Goal: Task Accomplishment & Management: Complete application form

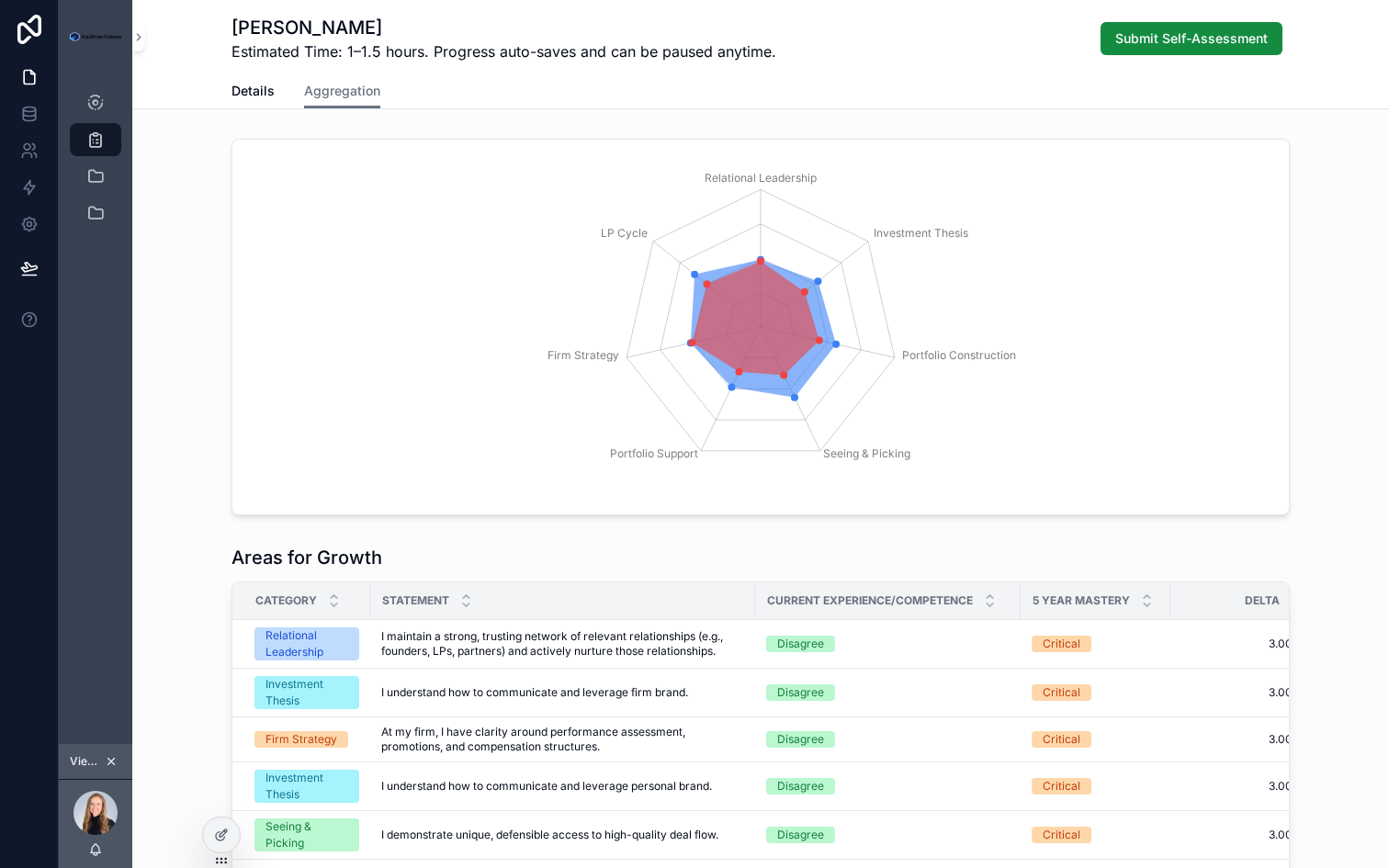
scroll to position [371, 0]
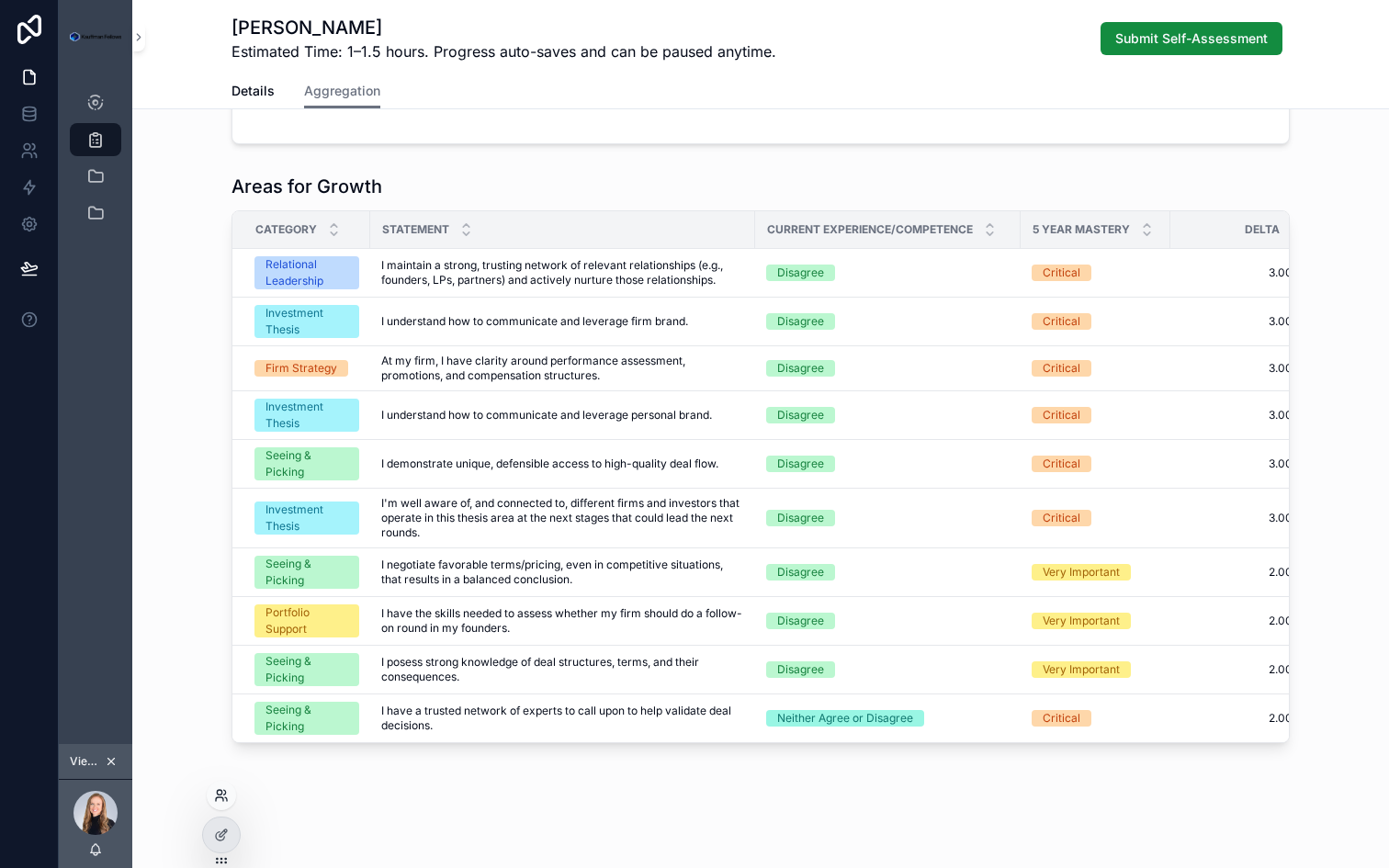
click at [219, 794] on icon at bounding box center [218, 792] width 5 height 5
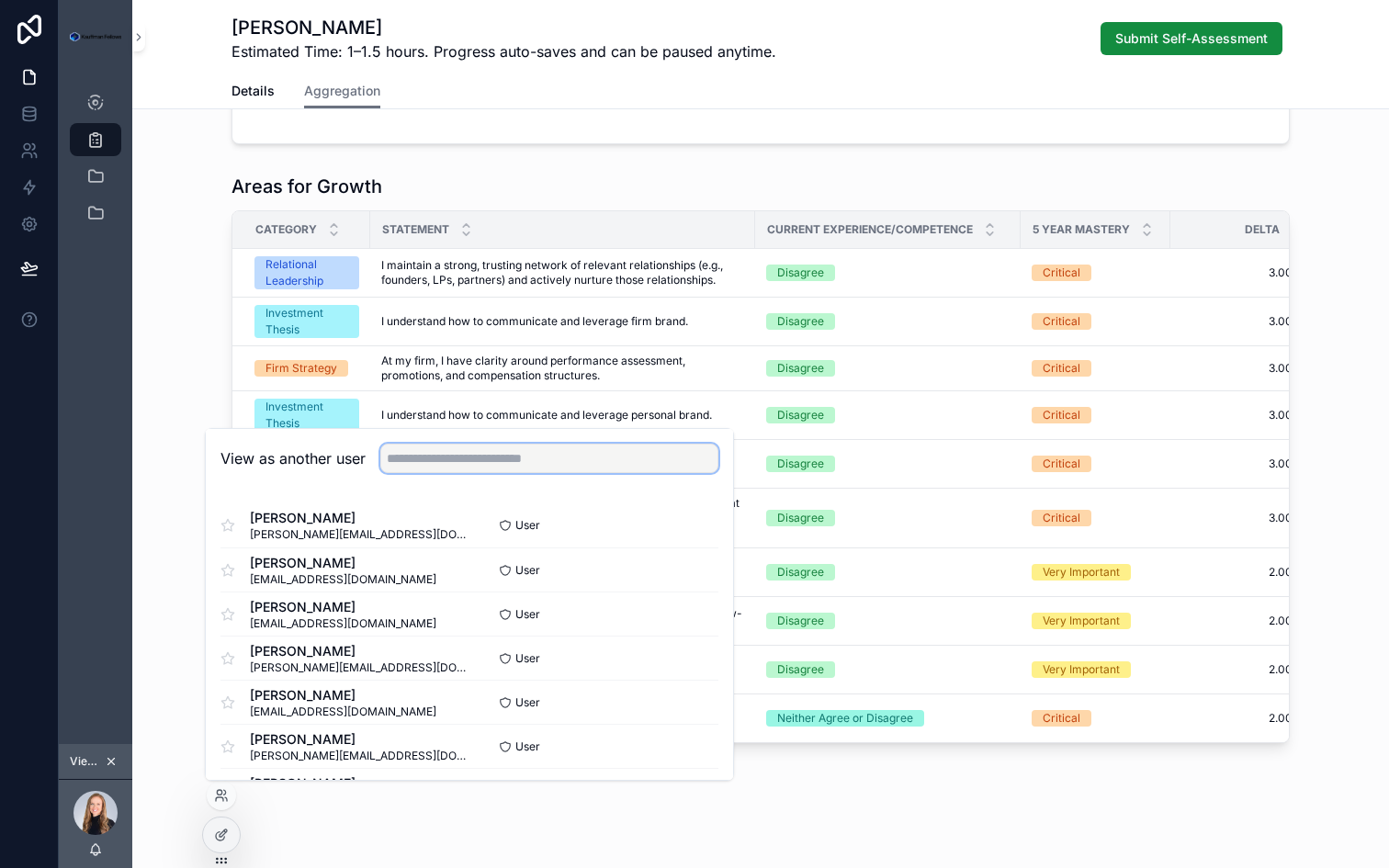
click at [427, 469] on input "text" at bounding box center [549, 458] width 338 height 29
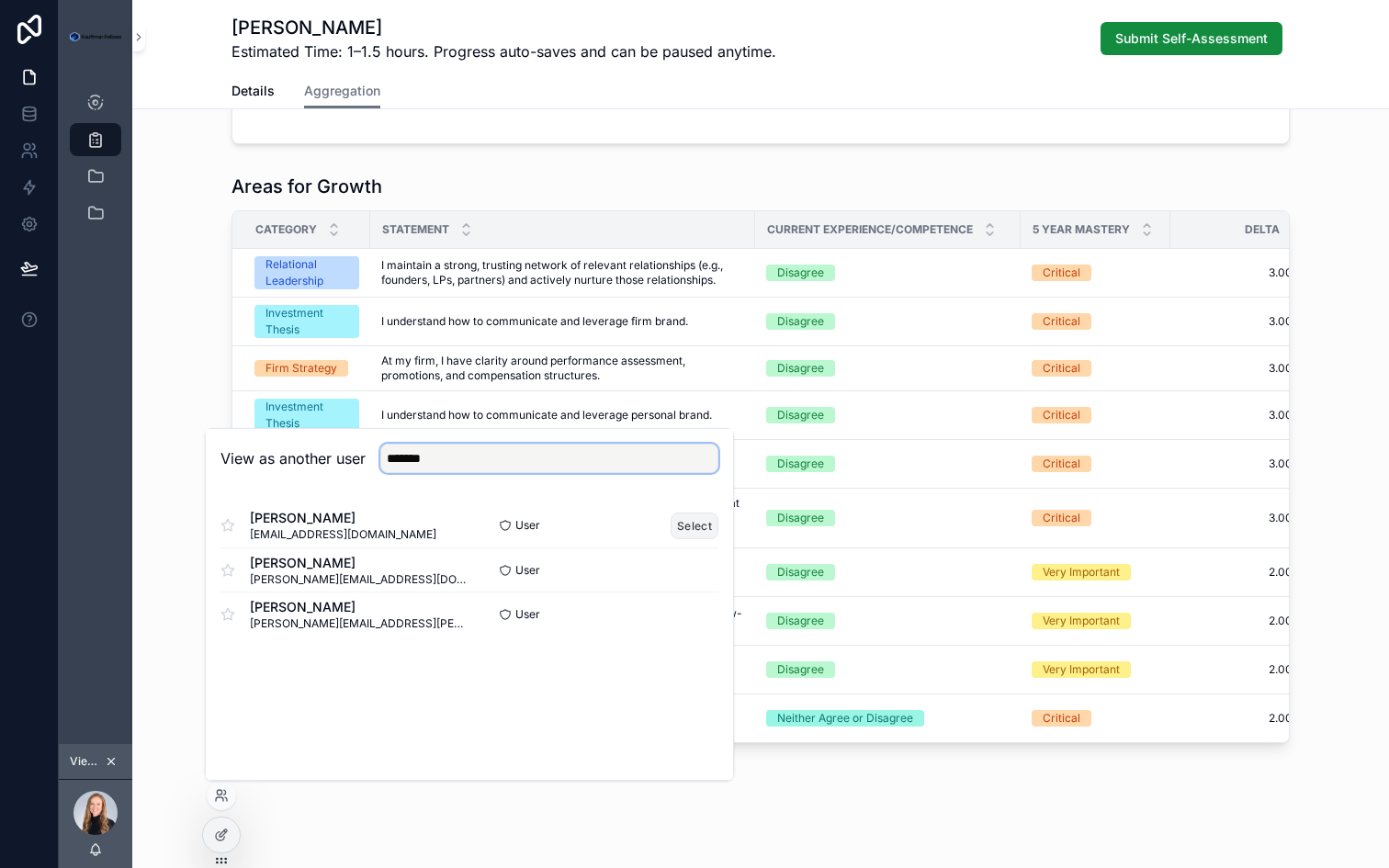
type input "*******"
click at [689, 518] on button "Select" at bounding box center [695, 525] width 48 height 27
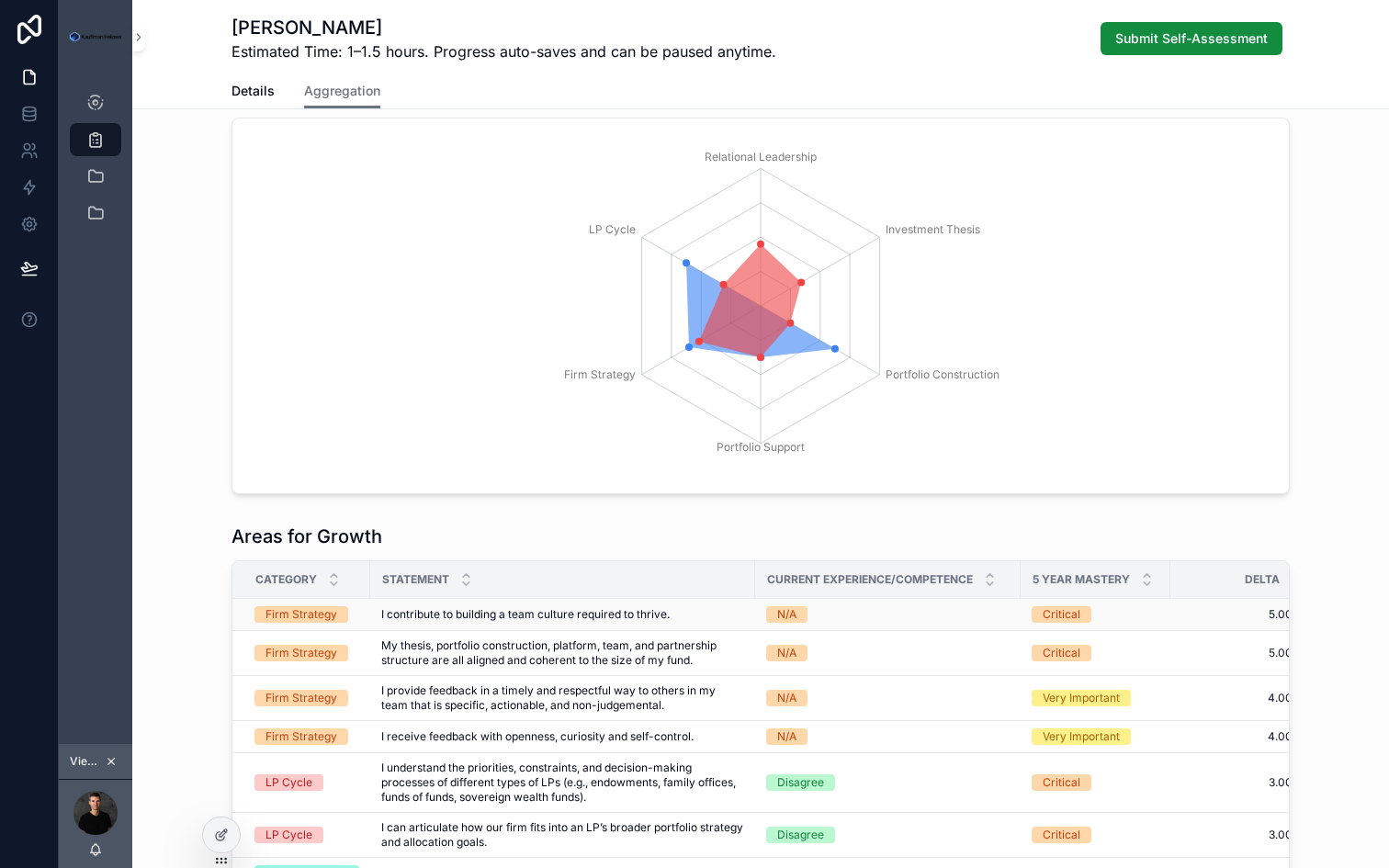
scroll to position [0, 28]
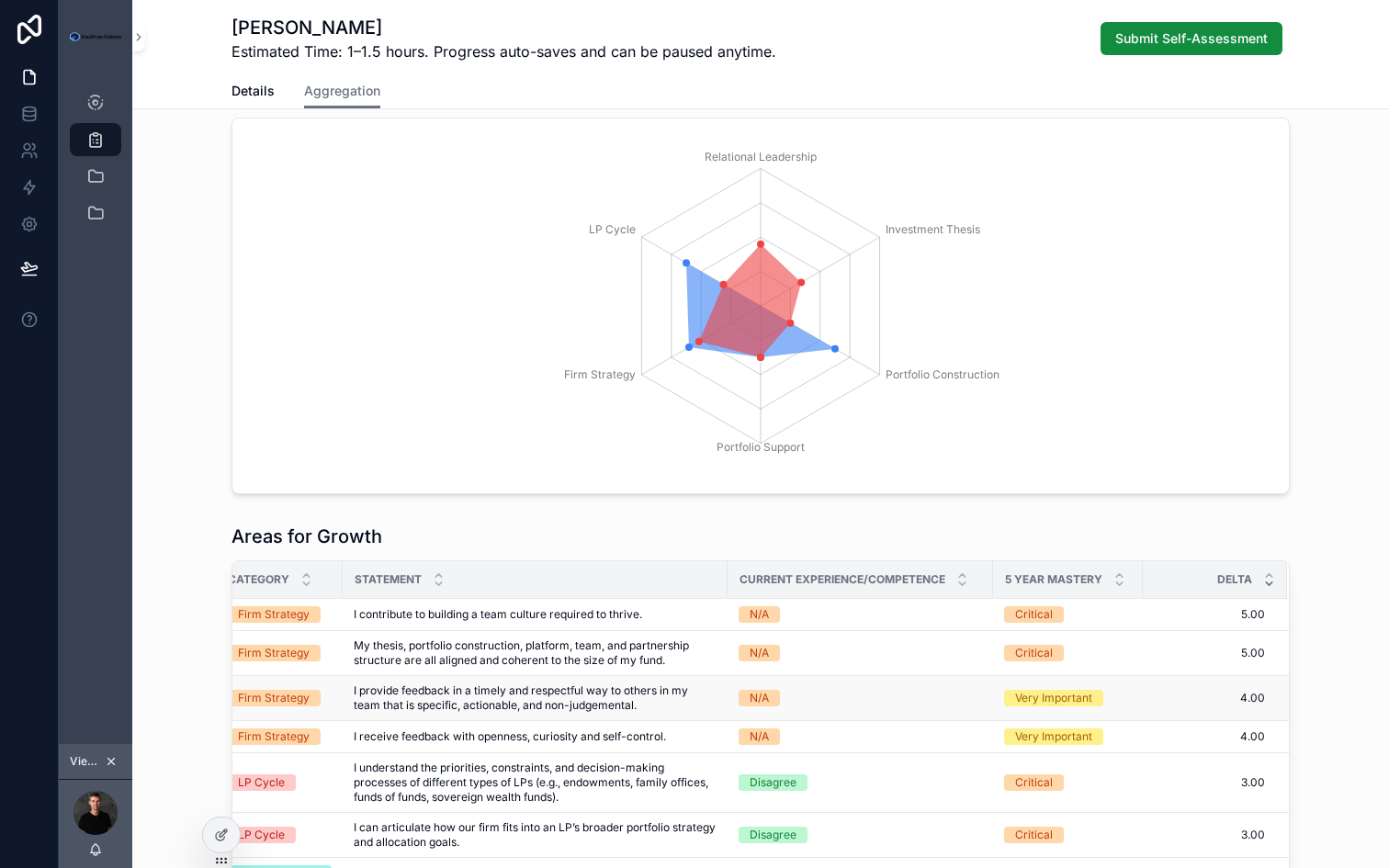
click at [765, 695] on div "N/A" at bounding box center [759, 698] width 19 height 17
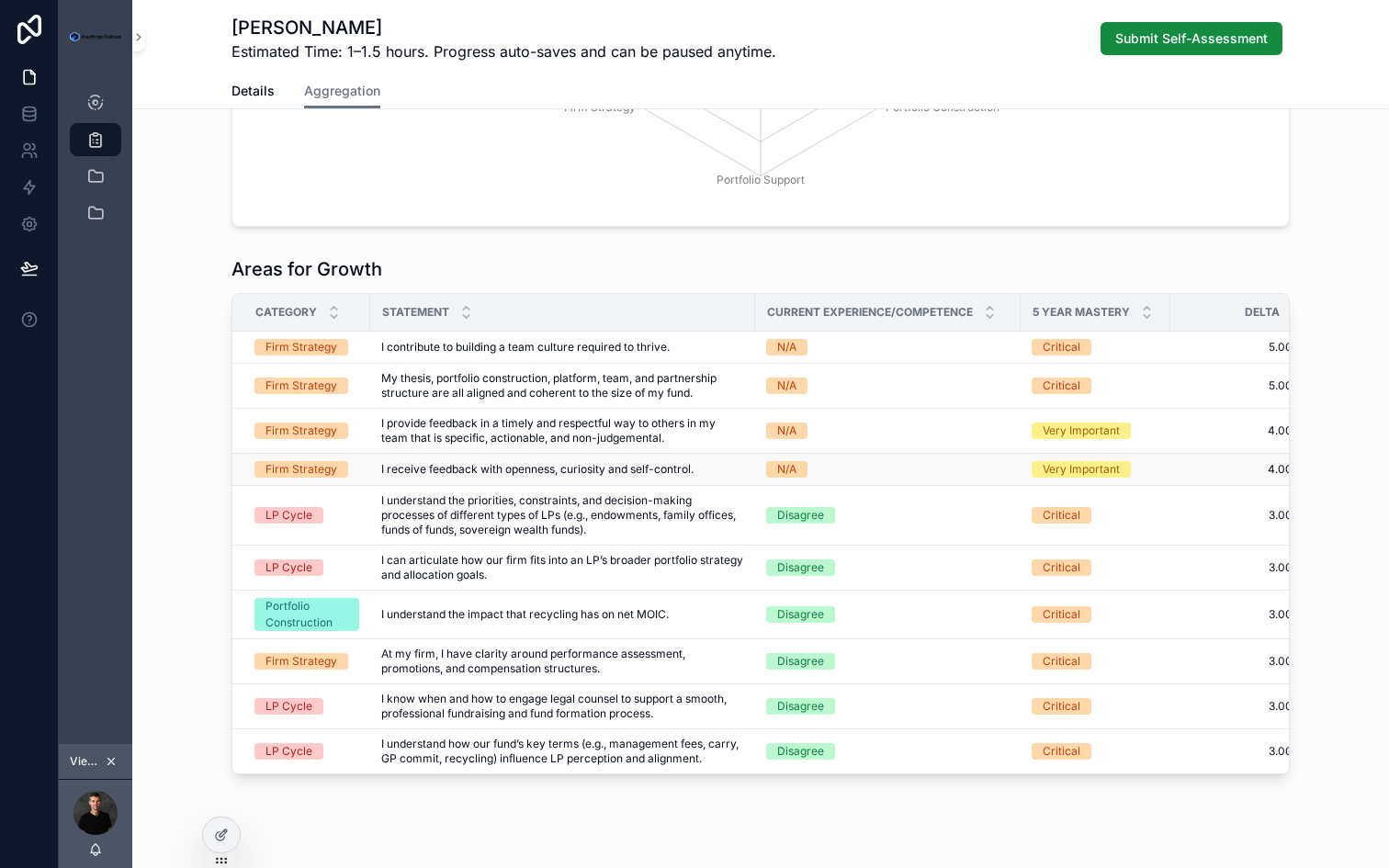
scroll to position [264, 0]
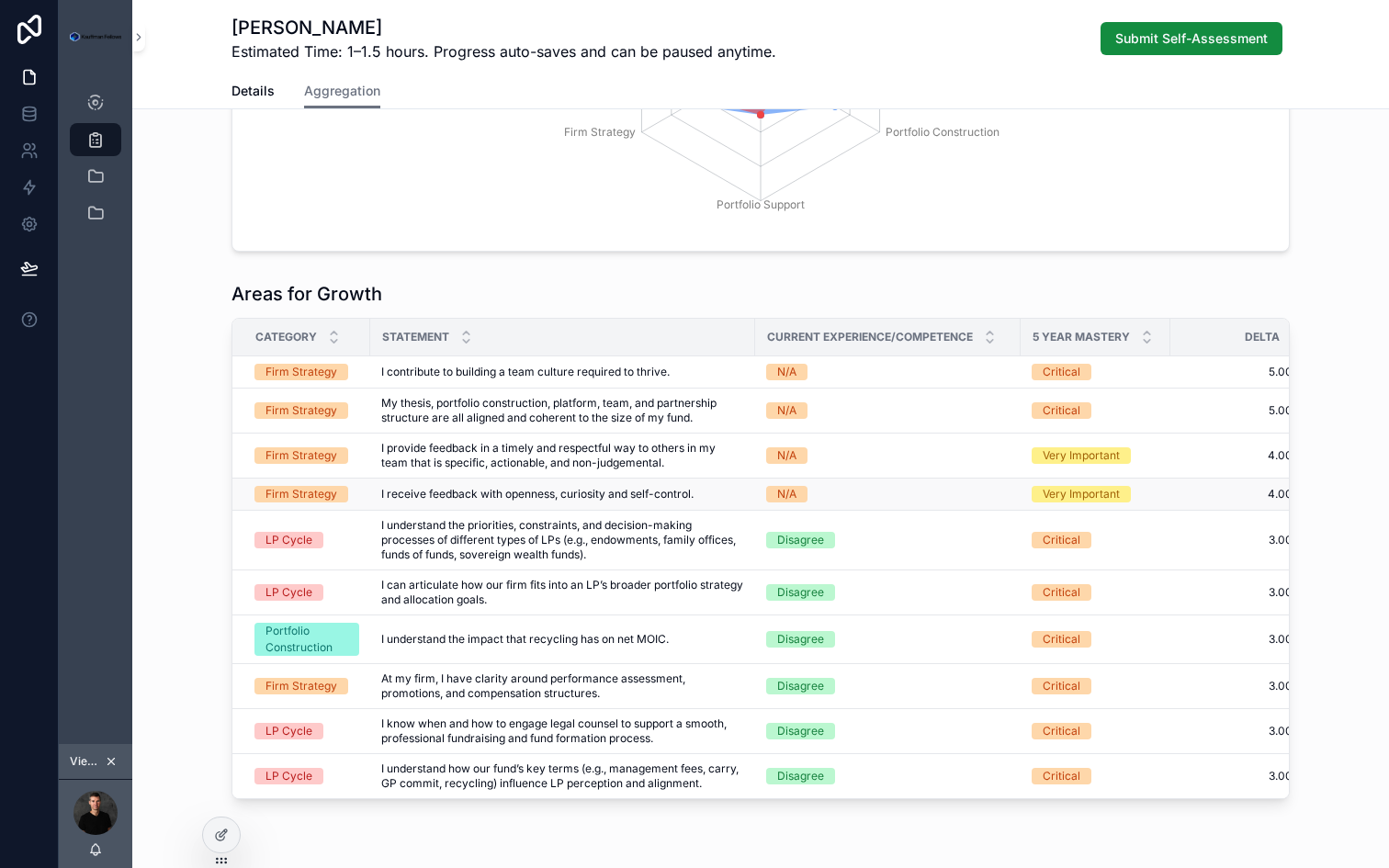
click at [785, 495] on div "N/A" at bounding box center [786, 494] width 19 height 17
drag, startPoint x: 813, startPoint y: 494, endPoint x: 609, endPoint y: 494, distance: 204.0
click at [609, 494] on tr "Firm Strategy I receive feedback with openness, curiosity and self-control. I r…" at bounding box center [774, 494] width 1084 height 32
click at [609, 494] on span "I receive feedback with openness, curiosity and self-control." at bounding box center [537, 494] width 312 height 15
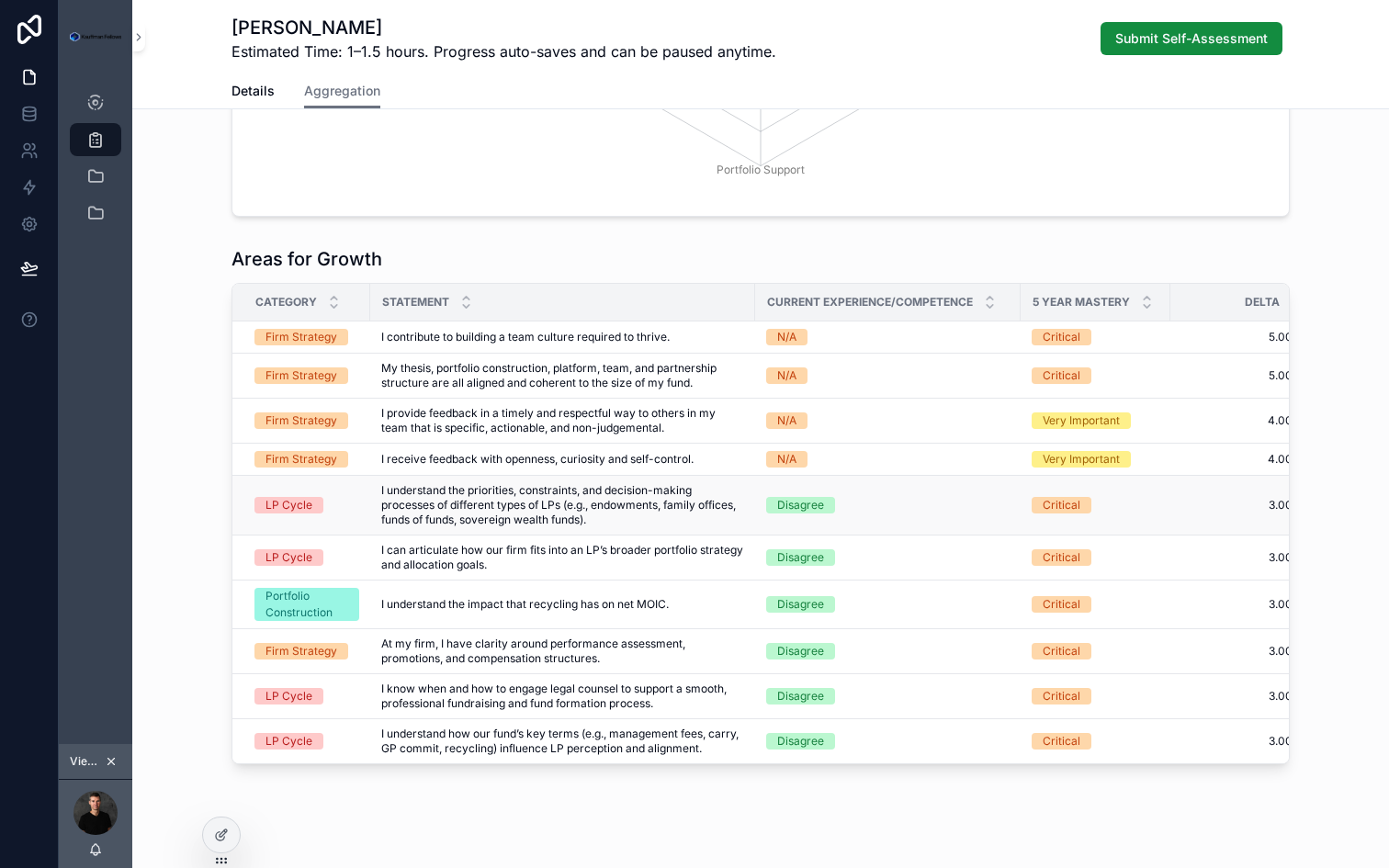
scroll to position [320, 0]
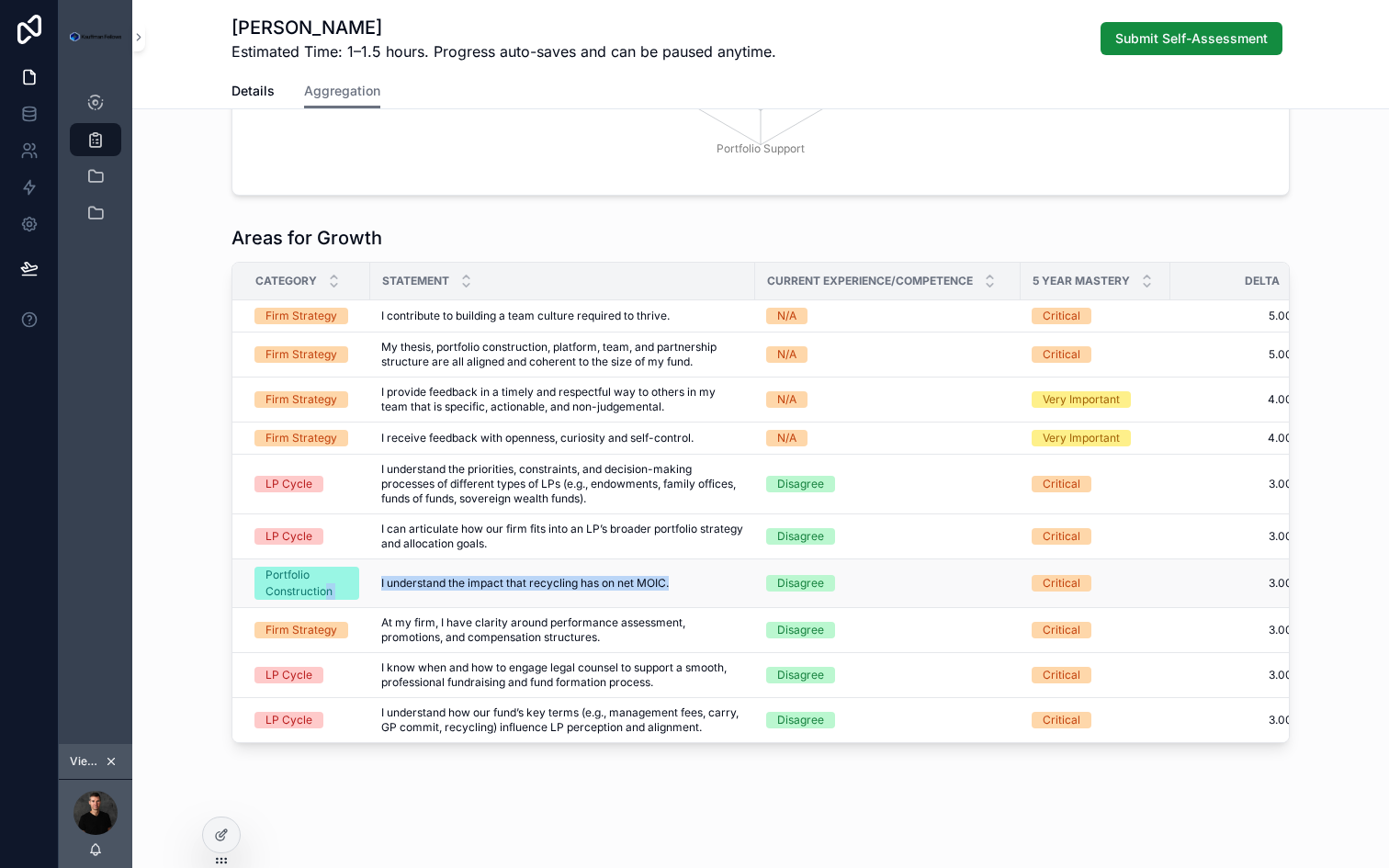
drag, startPoint x: 702, startPoint y: 591, endPoint x: 329, endPoint y: 588, distance: 373.0
click at [327, 588] on tr "Portfolio Construction I understand the impact that recycling has on net MOIC. …" at bounding box center [774, 583] width 1084 height 49
click at [452, 608] on td "At my firm, I have clarity around performance assessment, promotions, and compe…" at bounding box center [563, 630] width 385 height 45
click at [507, 578] on span "I understand the impact that recycling has on net MOIC." at bounding box center [525, 583] width 288 height 15
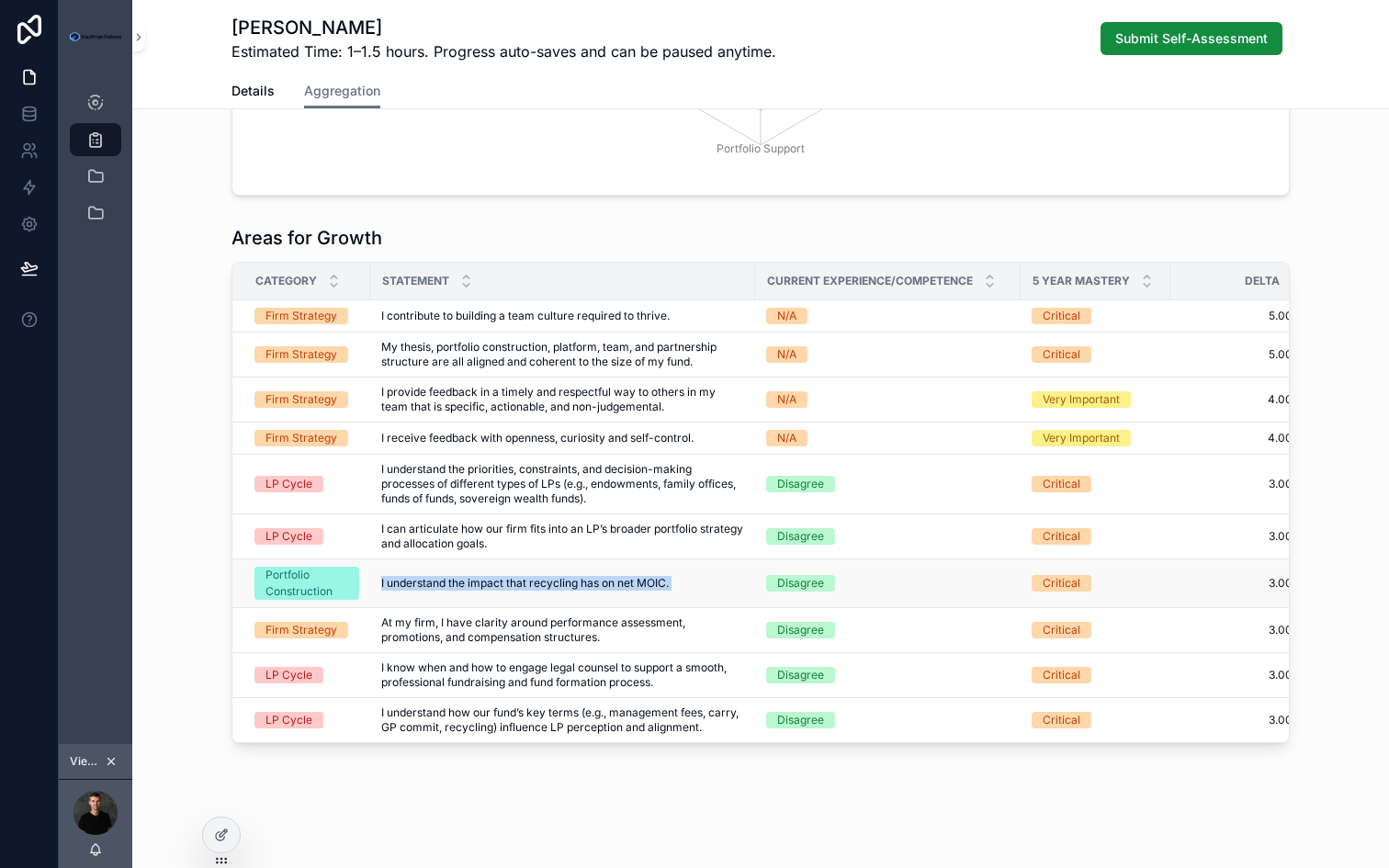
click at [507, 578] on span "I understand the impact that recycling has on net MOIC." at bounding box center [525, 583] width 288 height 15
click at [507, 606] on td "I understand the impact that recycling has on net MOIC. I understand the impact…" at bounding box center [563, 583] width 385 height 49
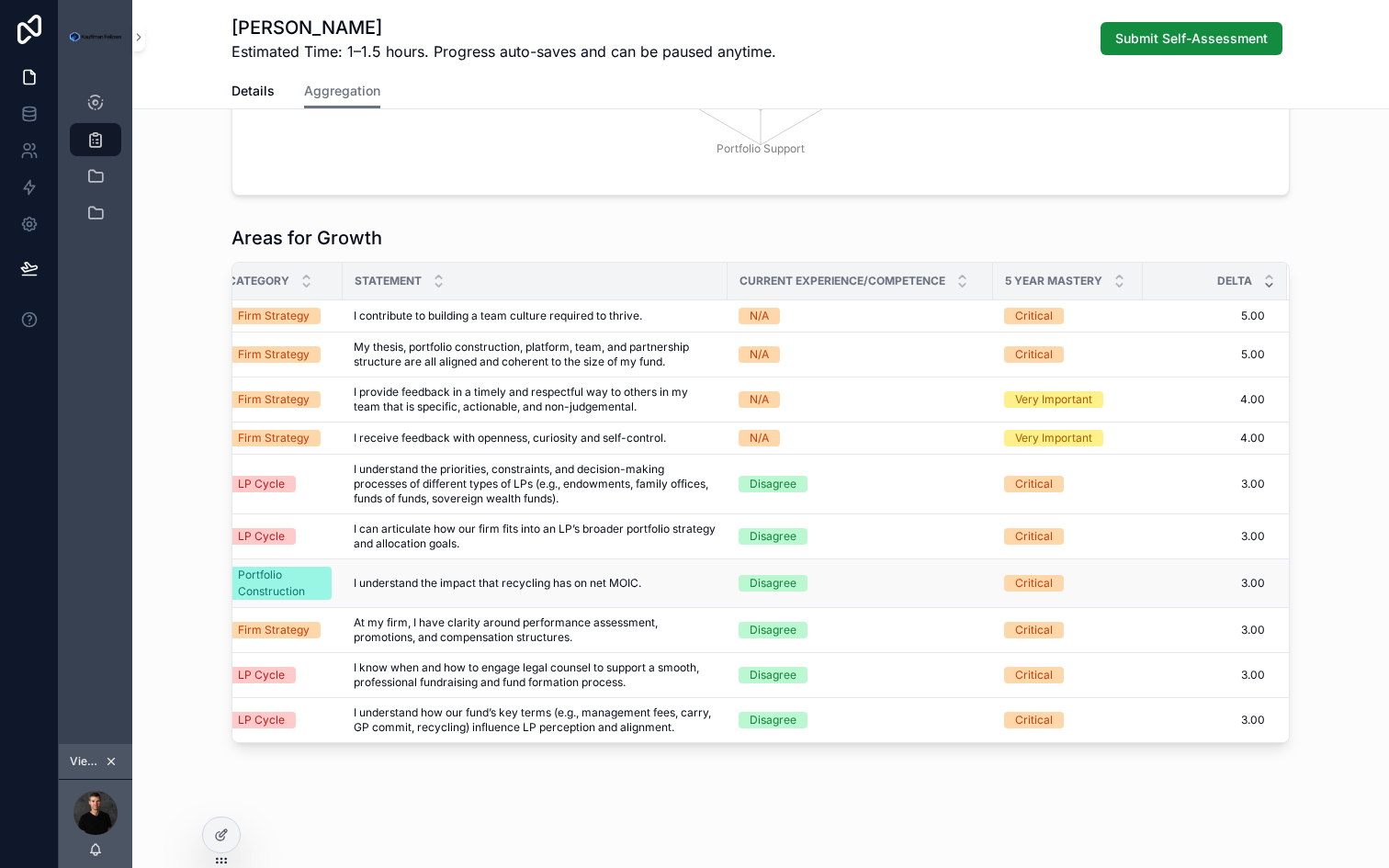
scroll to position [0, 0]
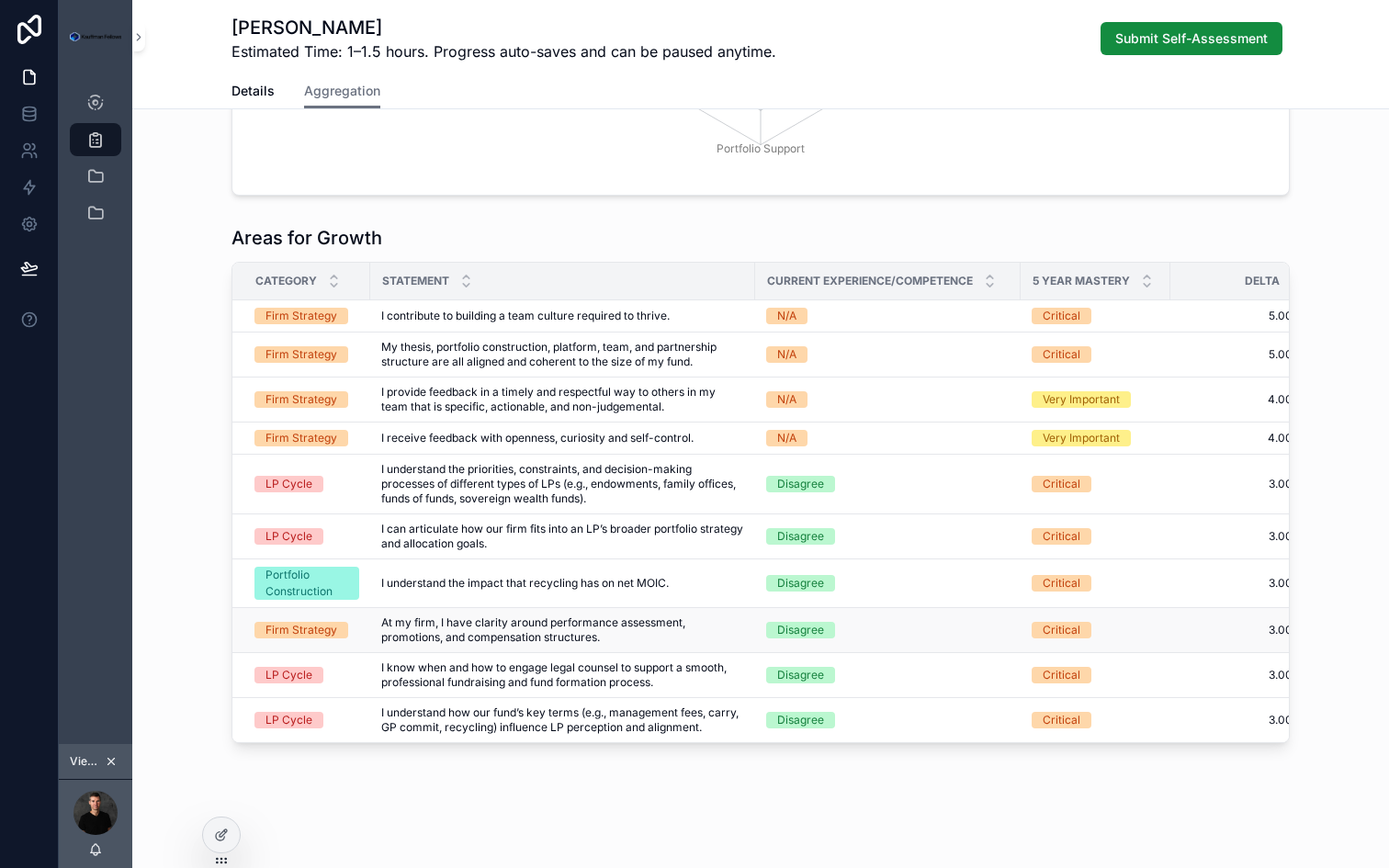
drag, startPoint x: 613, startPoint y: 637, endPoint x: 594, endPoint y: 618, distance: 26.9
click at [594, 618] on span "At my firm, I have clarity around performance assessment, promotions, and compe…" at bounding box center [563, 630] width 363 height 29
click at [586, 632] on span "At my firm, I have clarity around performance assessment, promotions, and compe…" at bounding box center [563, 630] width 363 height 29
click at [606, 643] on span "At my firm, I have clarity around performance assessment, promotions, and compe…" at bounding box center [563, 630] width 363 height 29
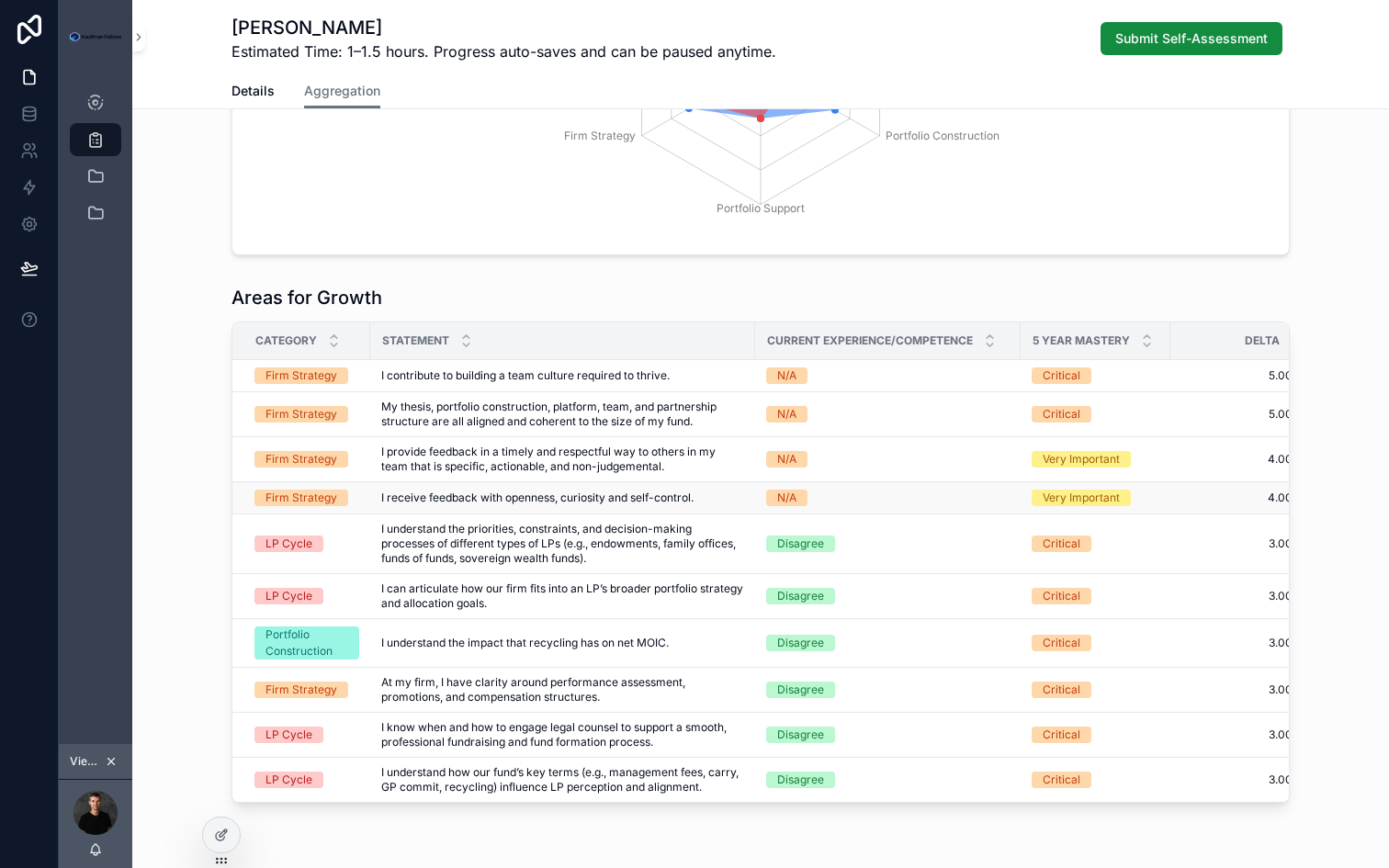
scroll to position [273, 0]
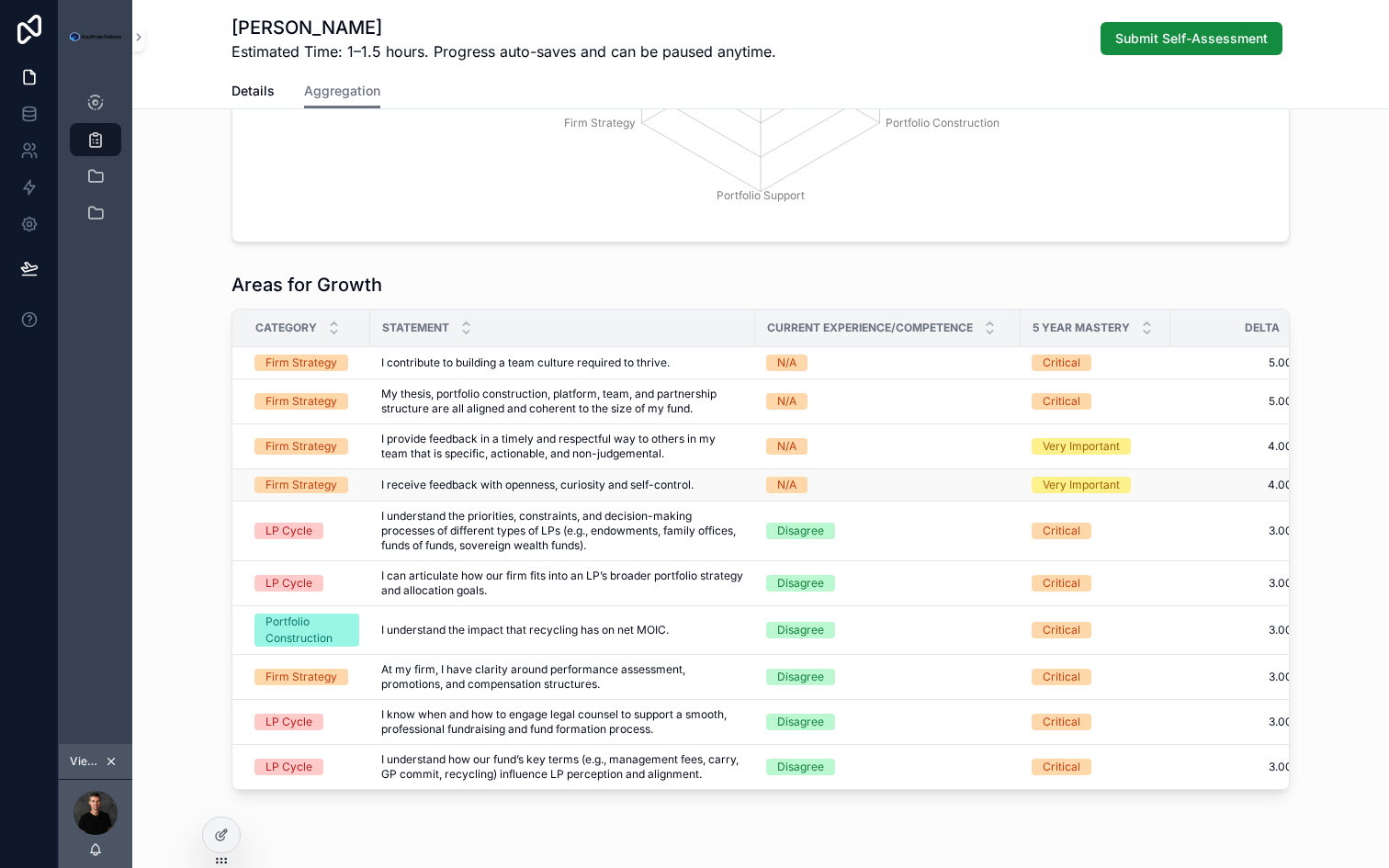
click at [789, 483] on div "N/A" at bounding box center [786, 485] width 19 height 17
click at [783, 484] on div "N/A" at bounding box center [786, 485] width 19 height 17
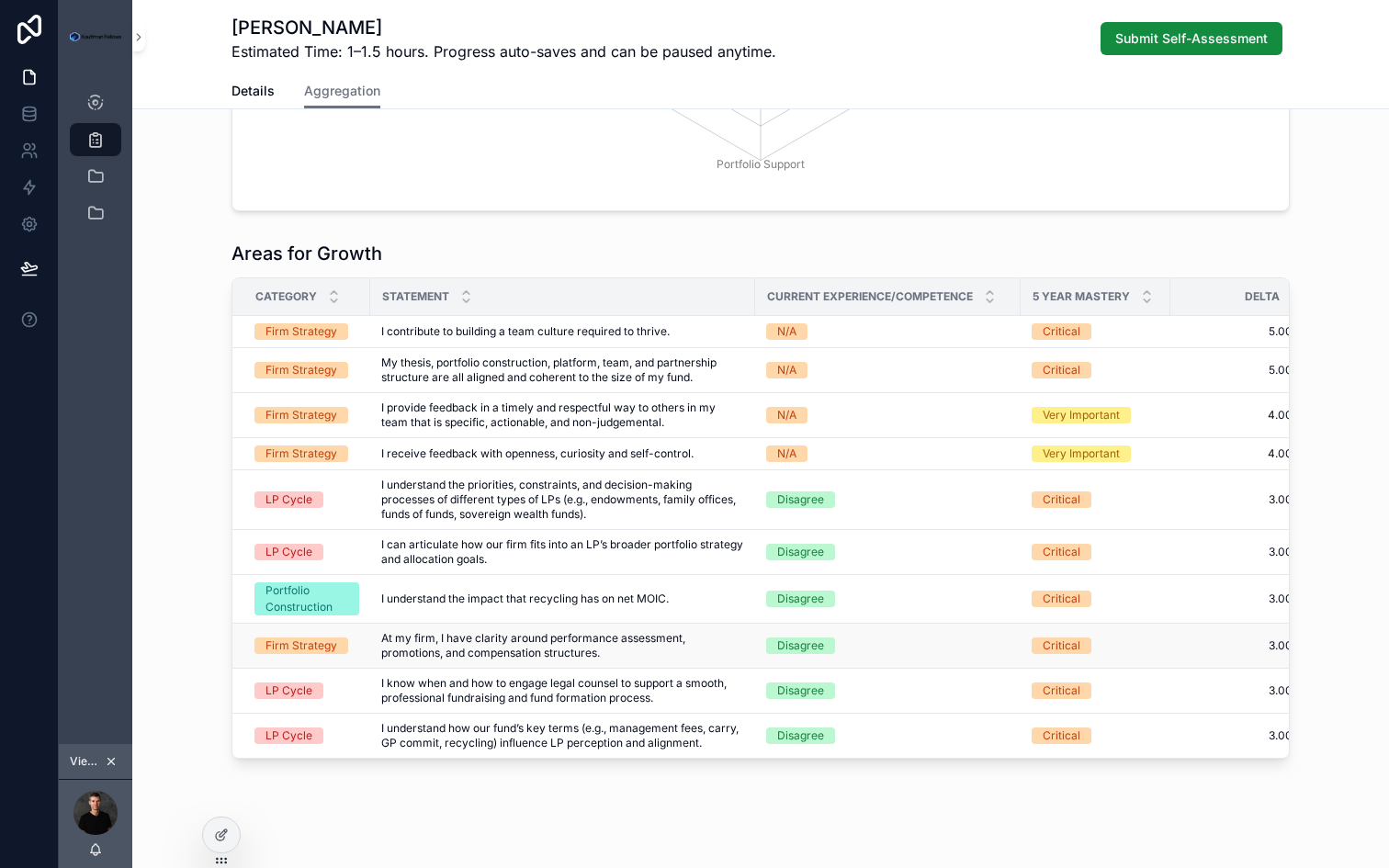
scroll to position [0, 0]
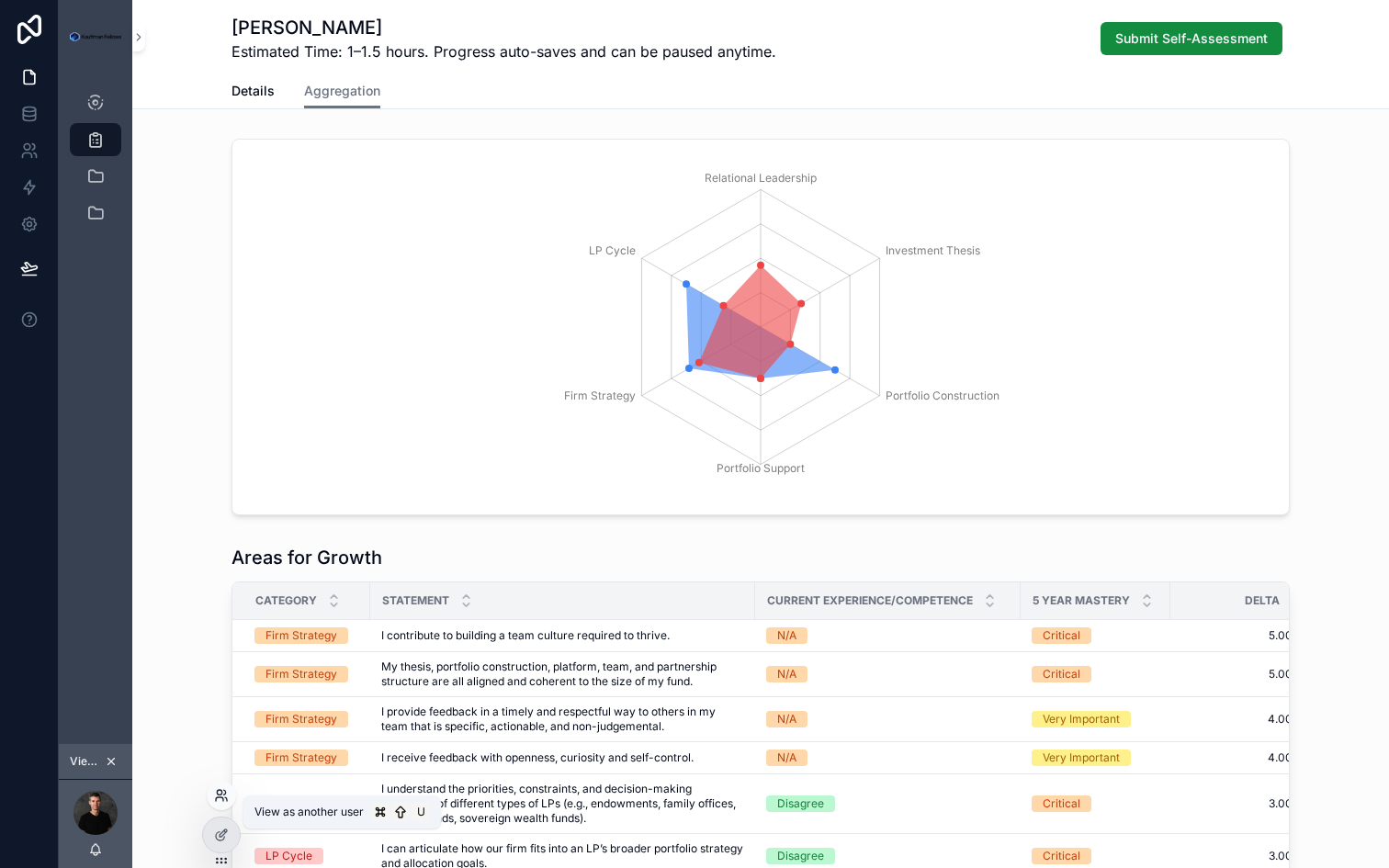
click at [215, 793] on icon at bounding box center [221, 795] width 15 height 15
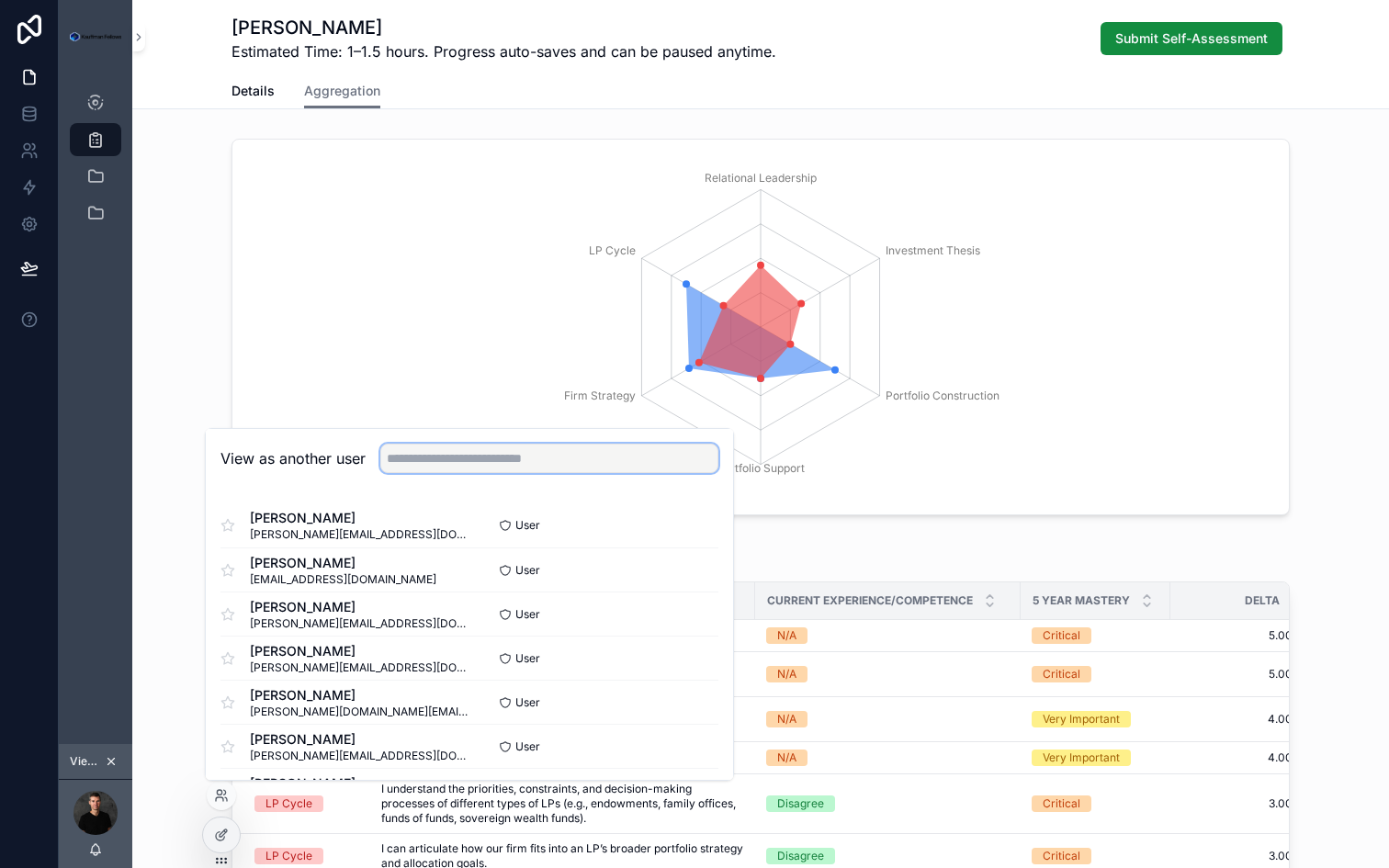
click at [438, 459] on input "text" at bounding box center [549, 458] width 338 height 29
type input "**********"
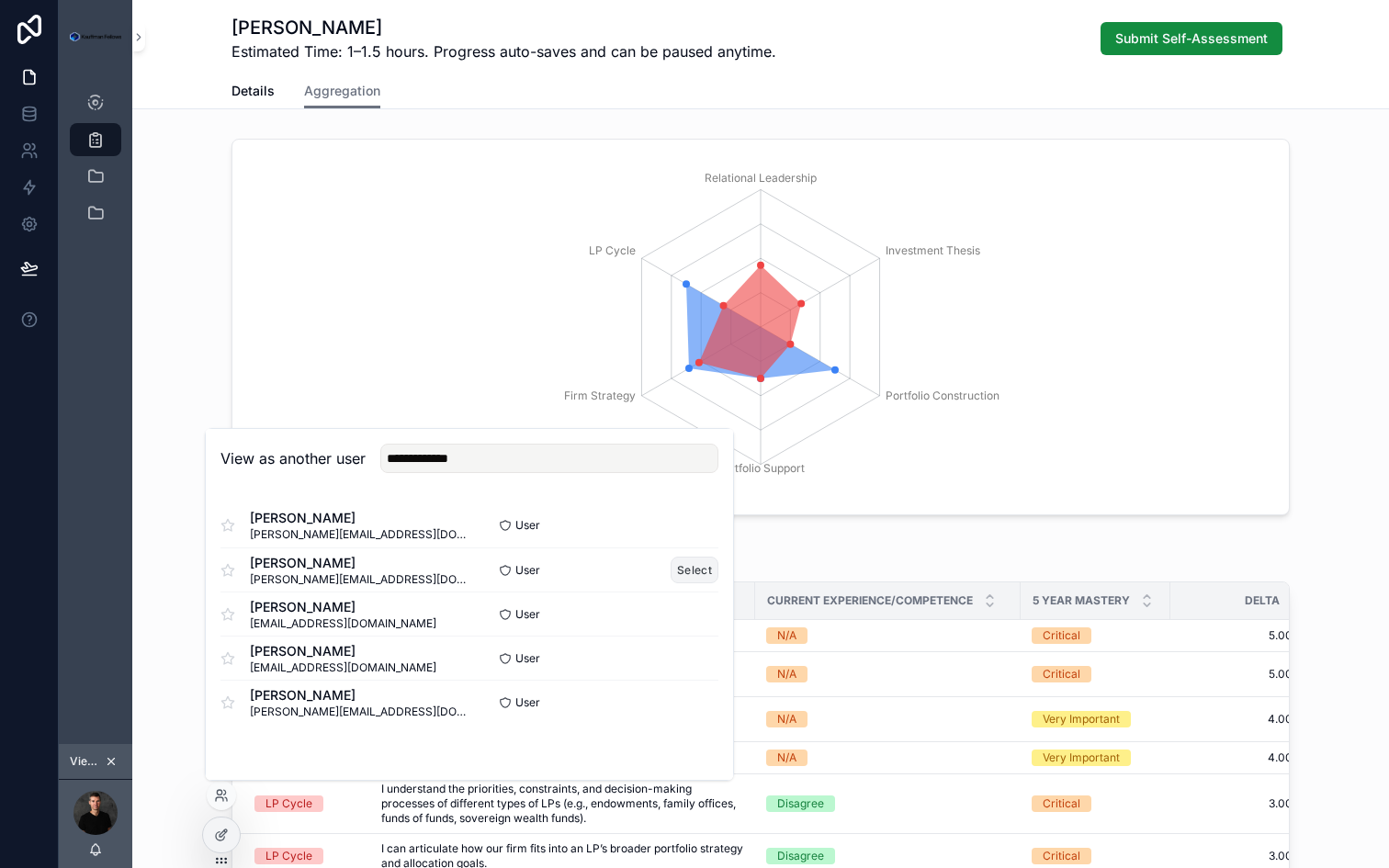
click at [698, 563] on button "Select" at bounding box center [695, 569] width 48 height 27
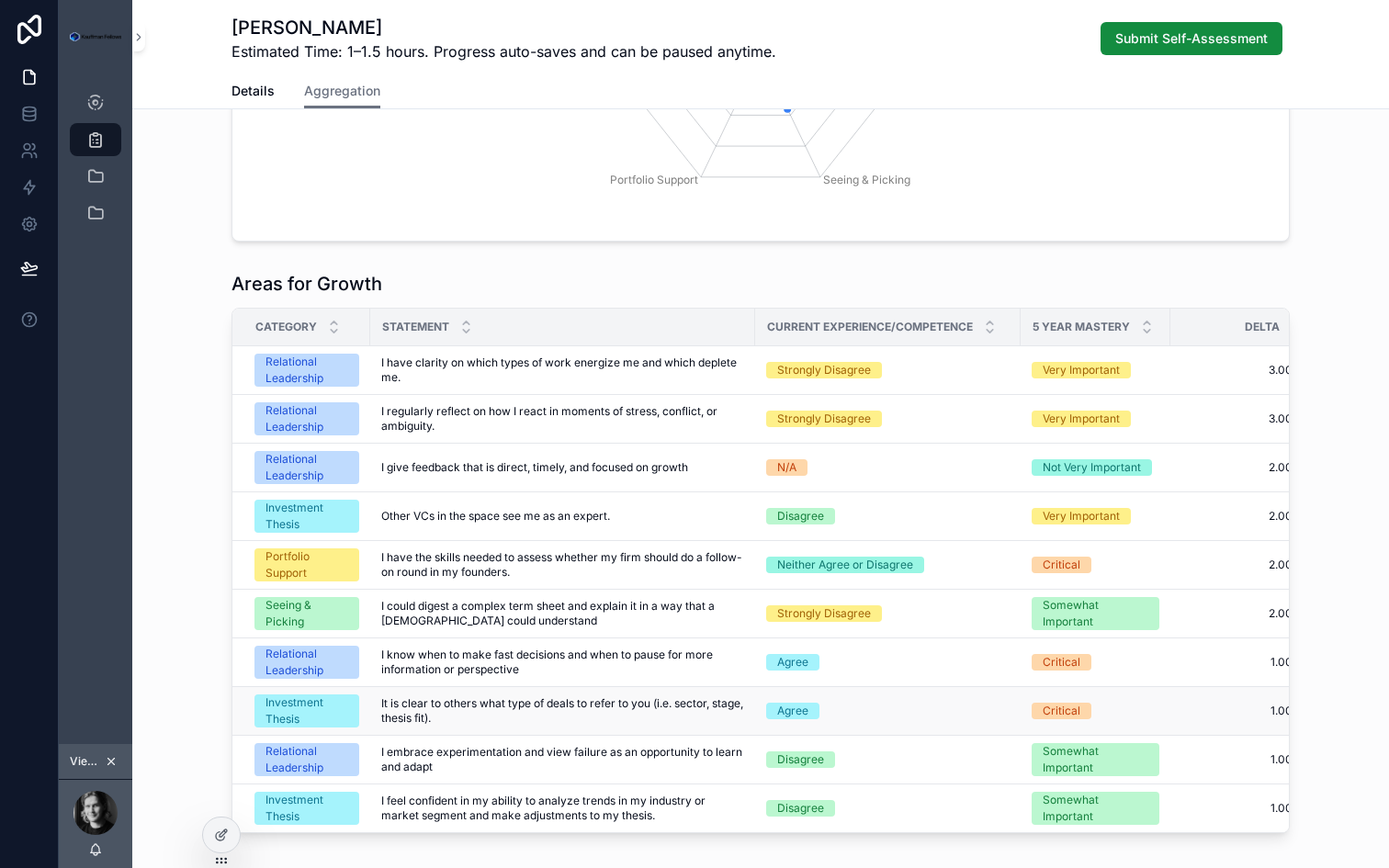
scroll to position [268, 0]
